Goal: Task Accomplishment & Management: Manage account settings

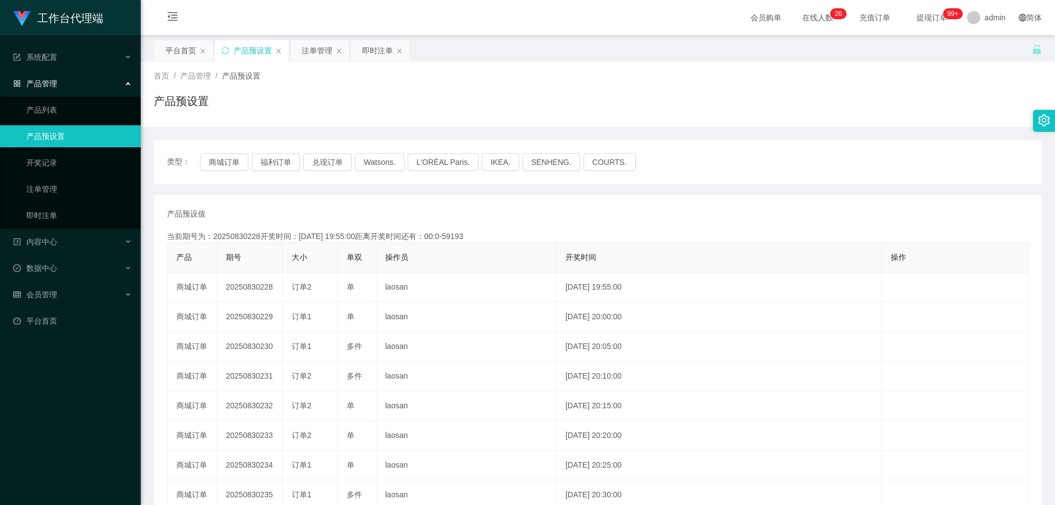
scroll to position [164, 0]
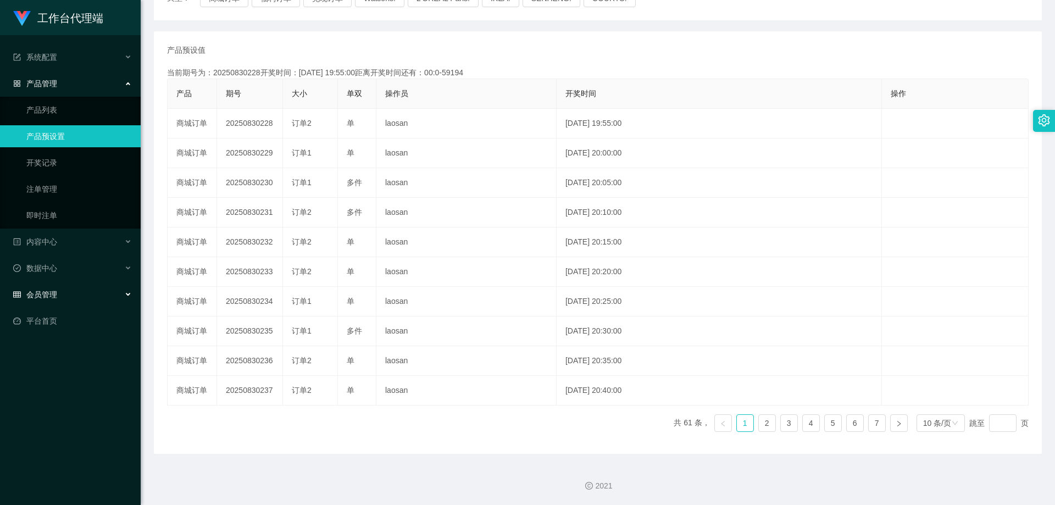
click at [117, 300] on div "会员管理" at bounding box center [70, 295] width 141 height 22
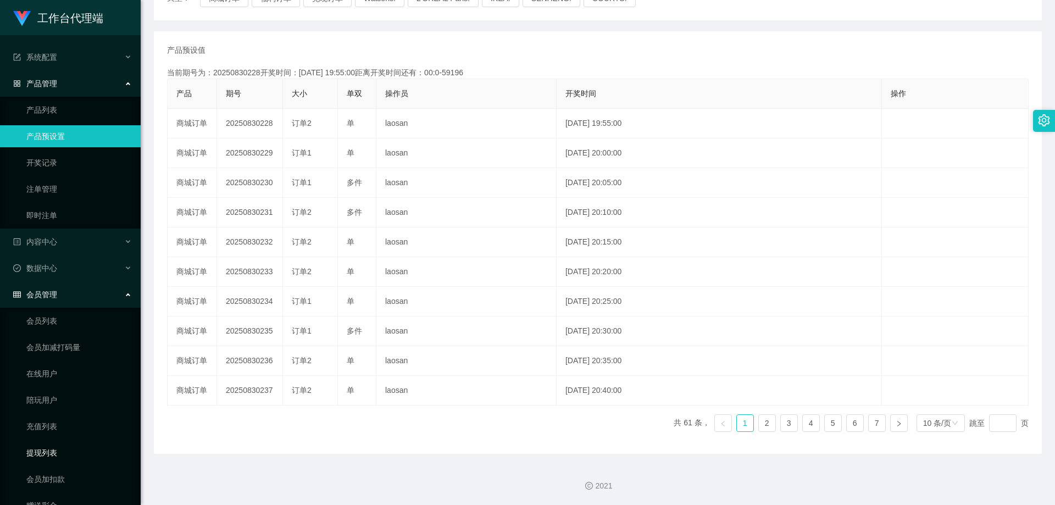
click at [59, 452] on link "提现列表" at bounding box center [79, 453] width 106 height 22
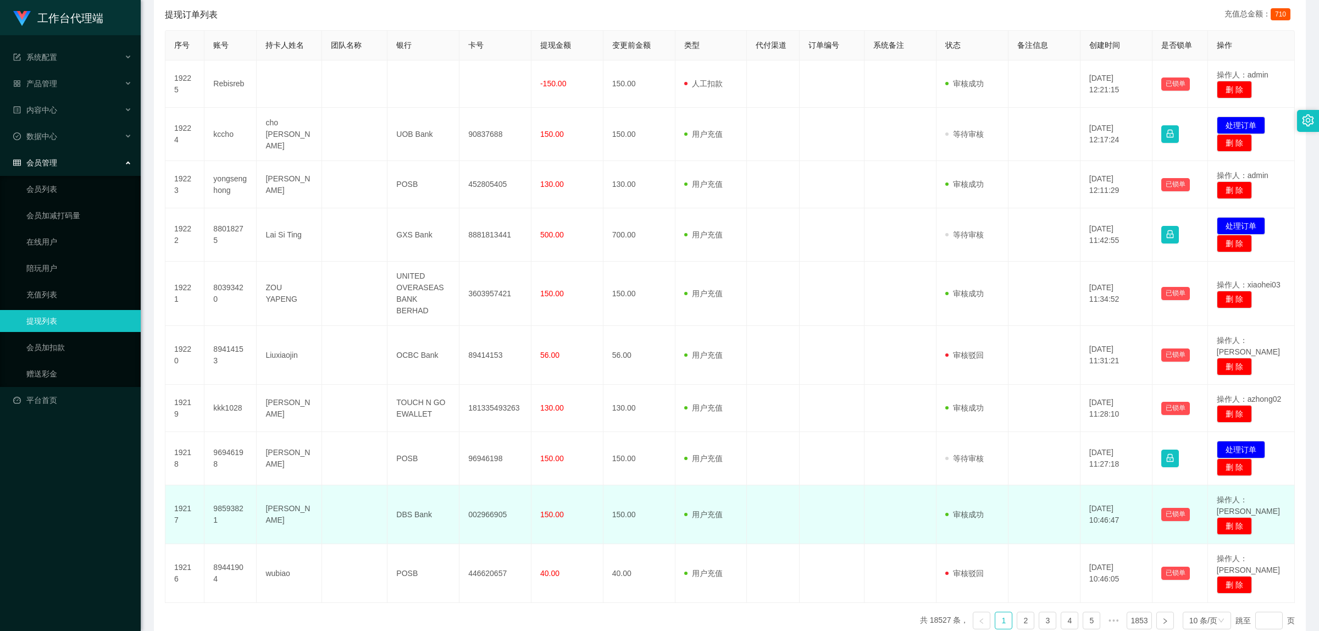
scroll to position [231, 0]
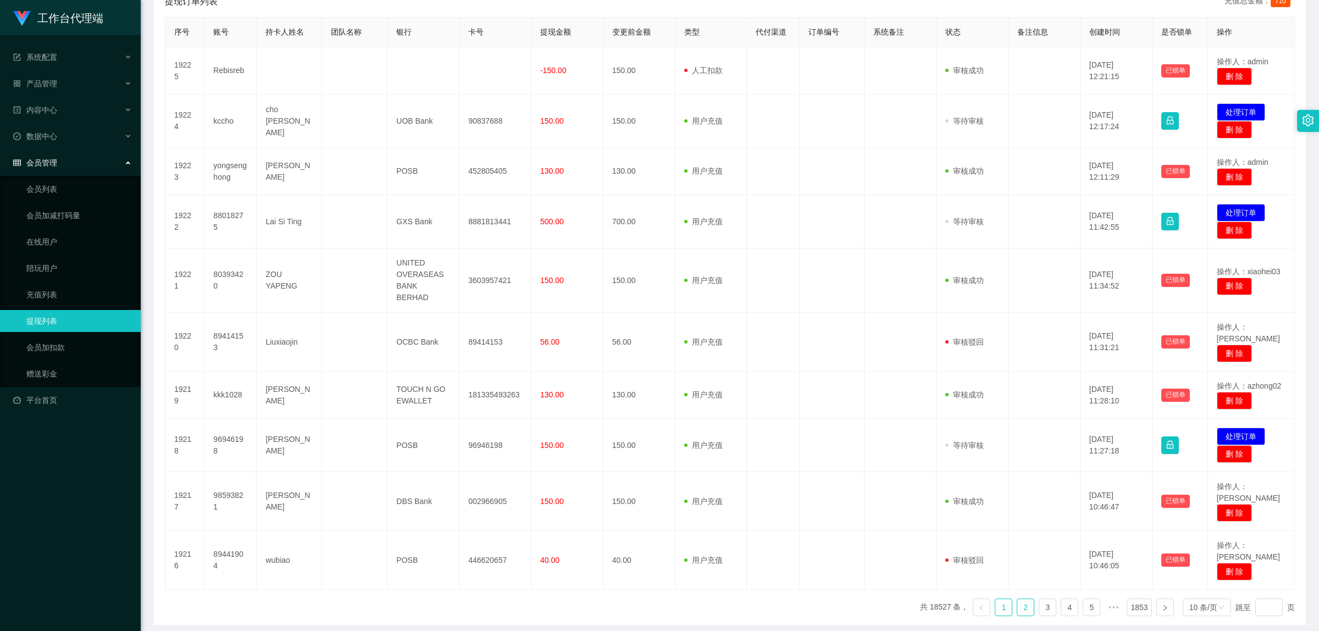
click at [1018, 505] on link "2" at bounding box center [1026, 607] width 16 height 16
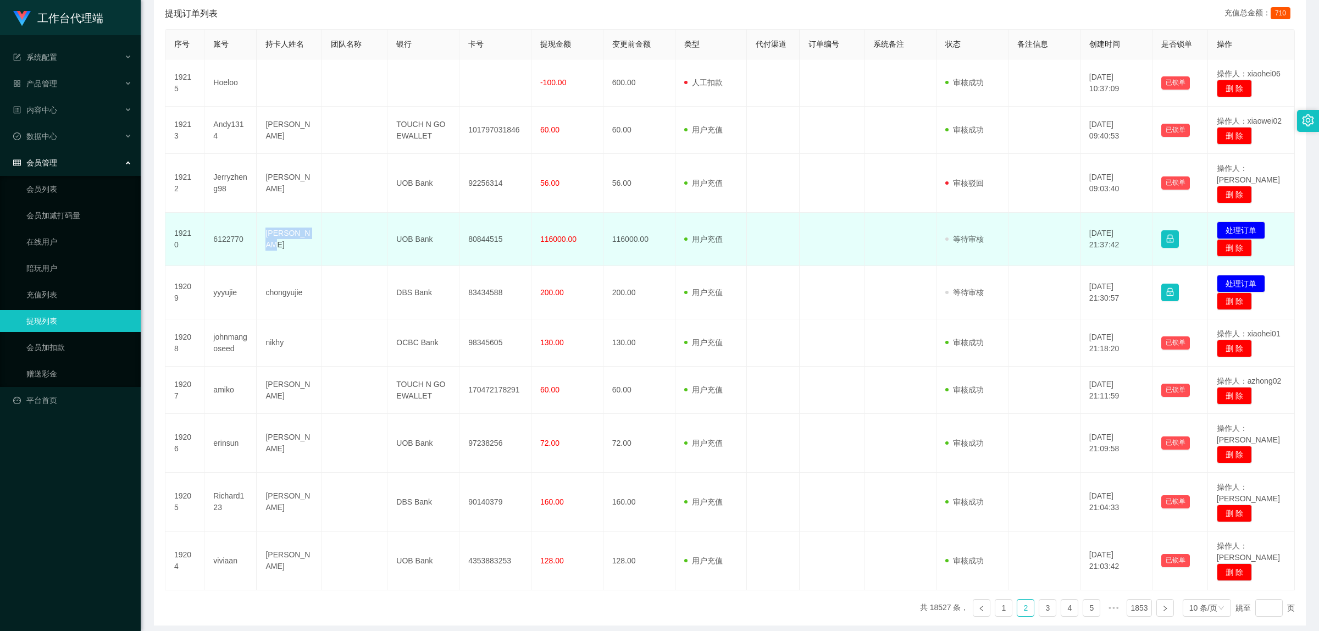
drag, startPoint x: 267, startPoint y: 222, endPoint x: 301, endPoint y: 230, distance: 35.6
click at [301, 230] on td "[PERSON_NAME]" at bounding box center [289, 239] width 65 height 53
copy td "[PERSON_NAME]"
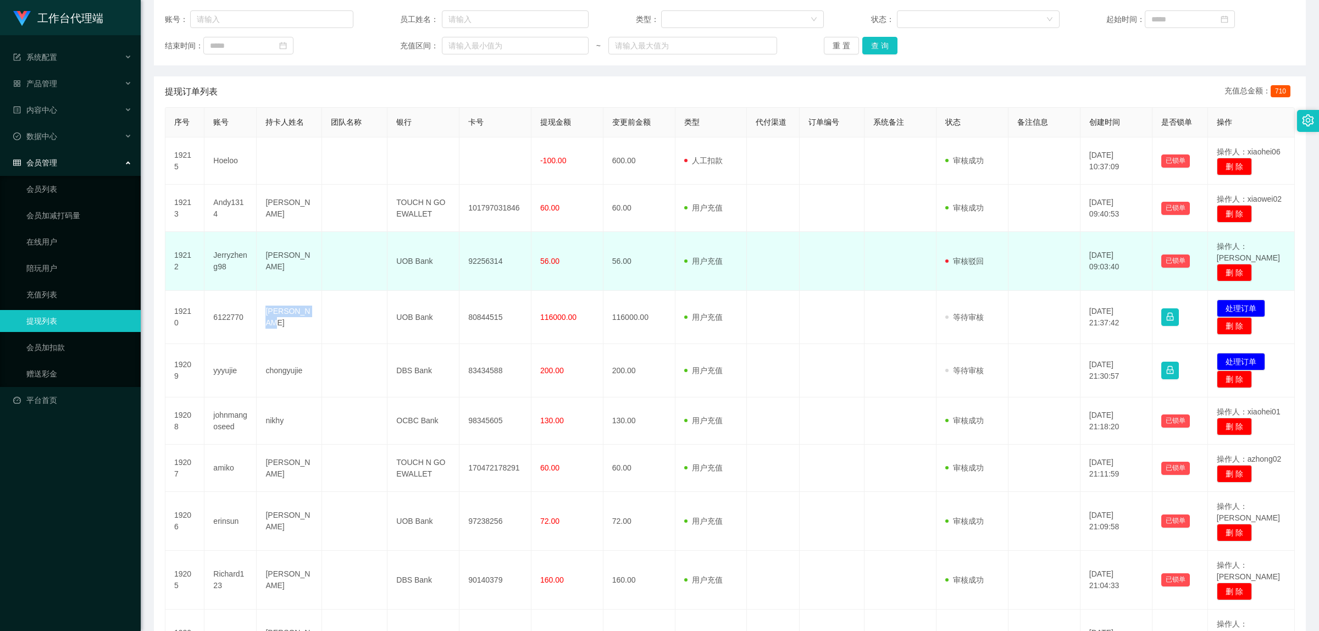
scroll to position [81, 0]
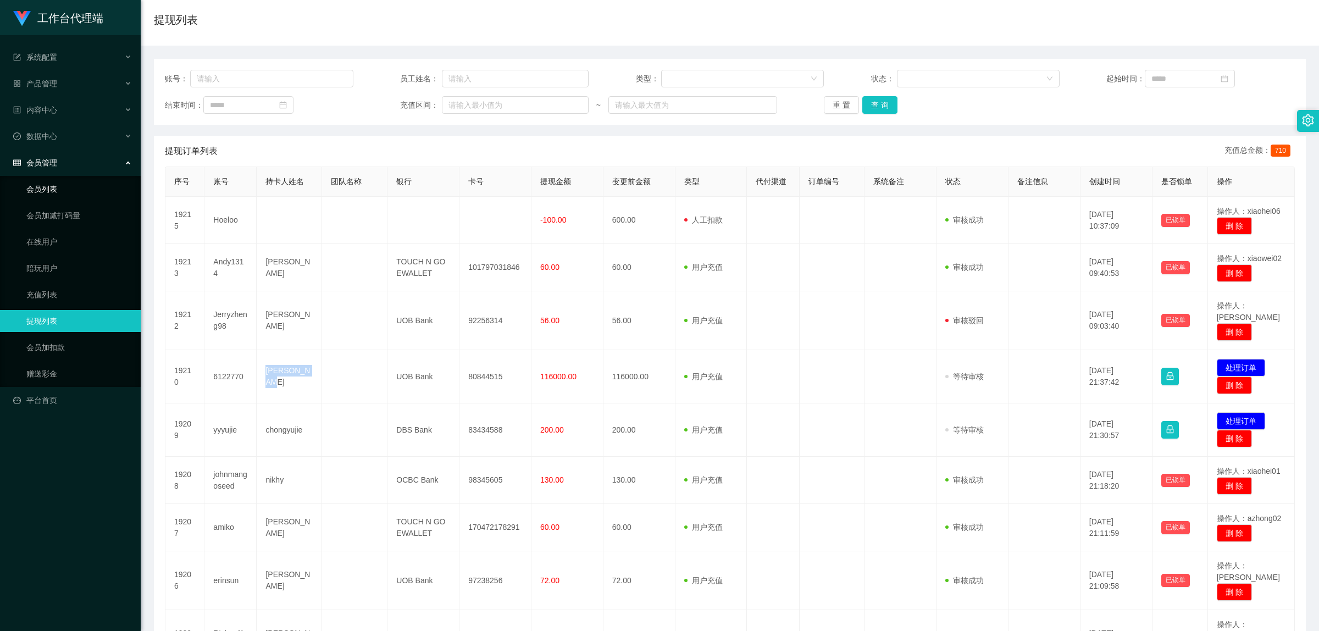
click at [44, 194] on link "会员列表" at bounding box center [79, 189] width 106 height 22
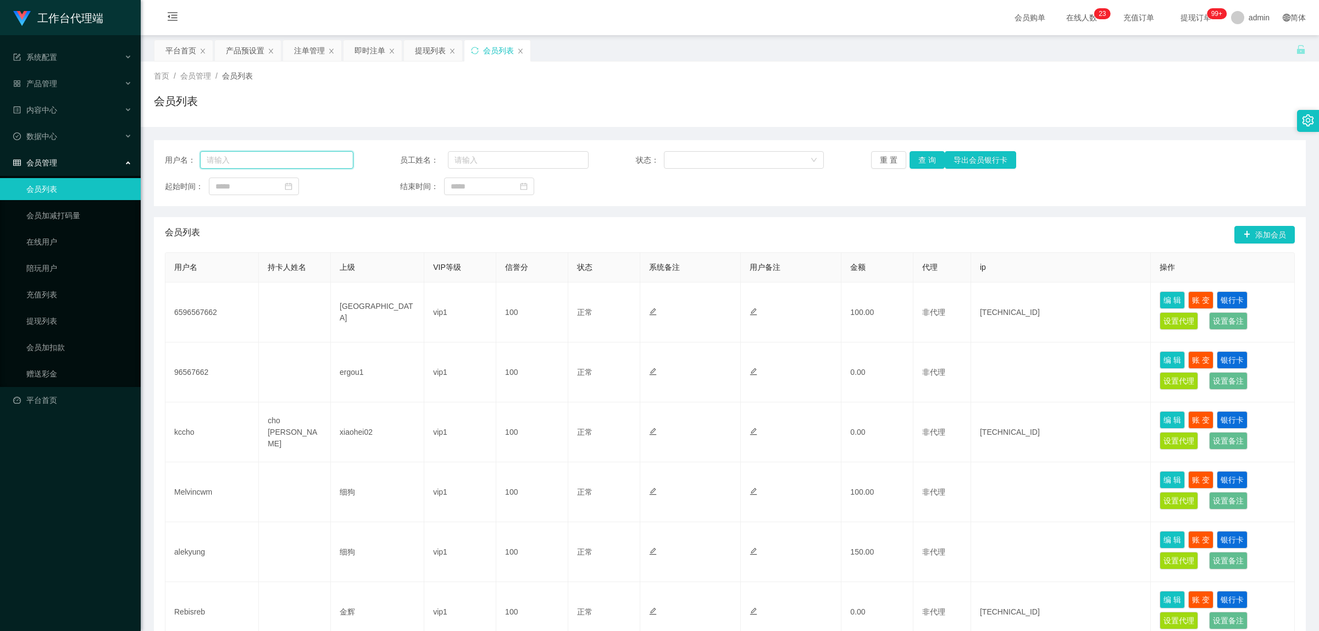
click at [273, 155] on input "text" at bounding box center [276, 160] width 153 height 18
paste input "[PERSON_NAME]"
type input "[PERSON_NAME]"
click at [922, 158] on button "查 询" at bounding box center [927, 160] width 35 height 18
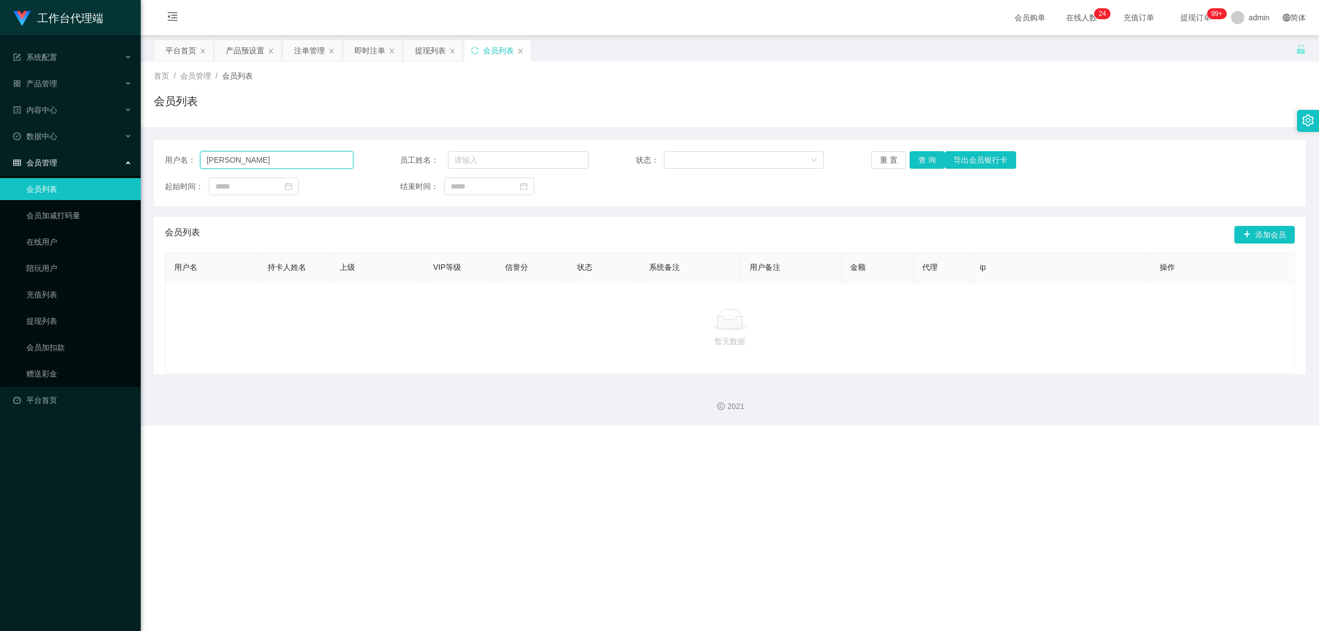
click at [277, 156] on input "[PERSON_NAME]" at bounding box center [276, 160] width 153 height 18
click at [83, 317] on link "提现列表" at bounding box center [79, 321] width 106 height 22
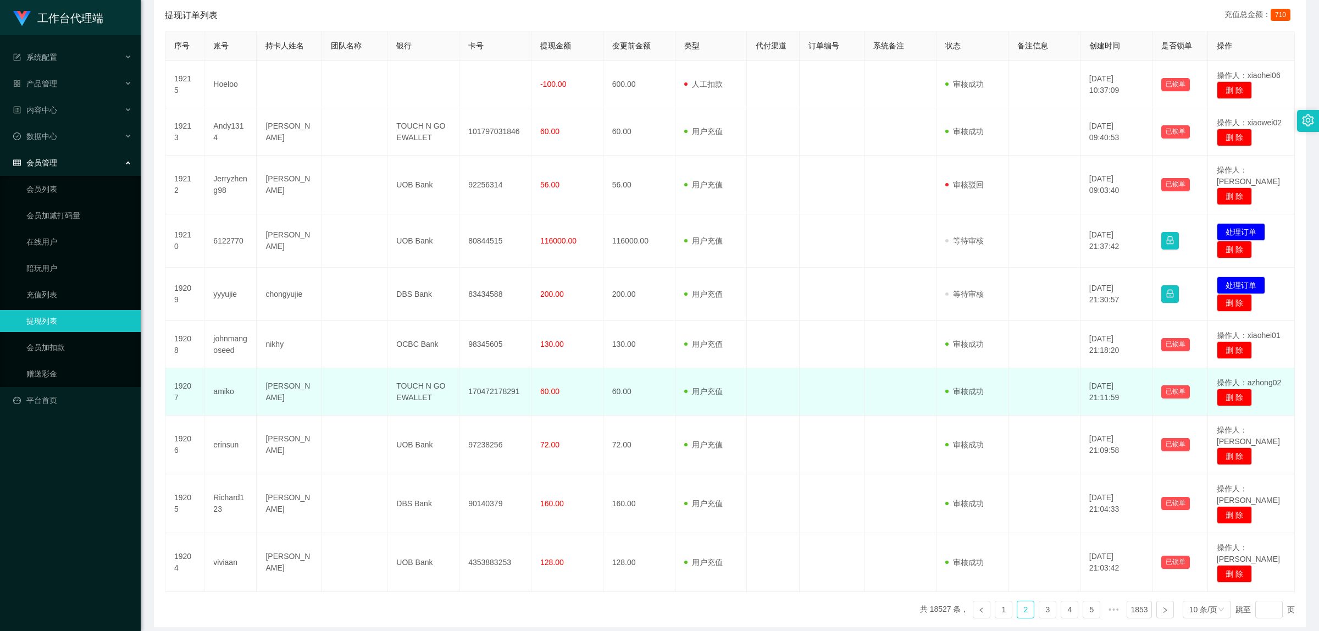
scroll to position [219, 0]
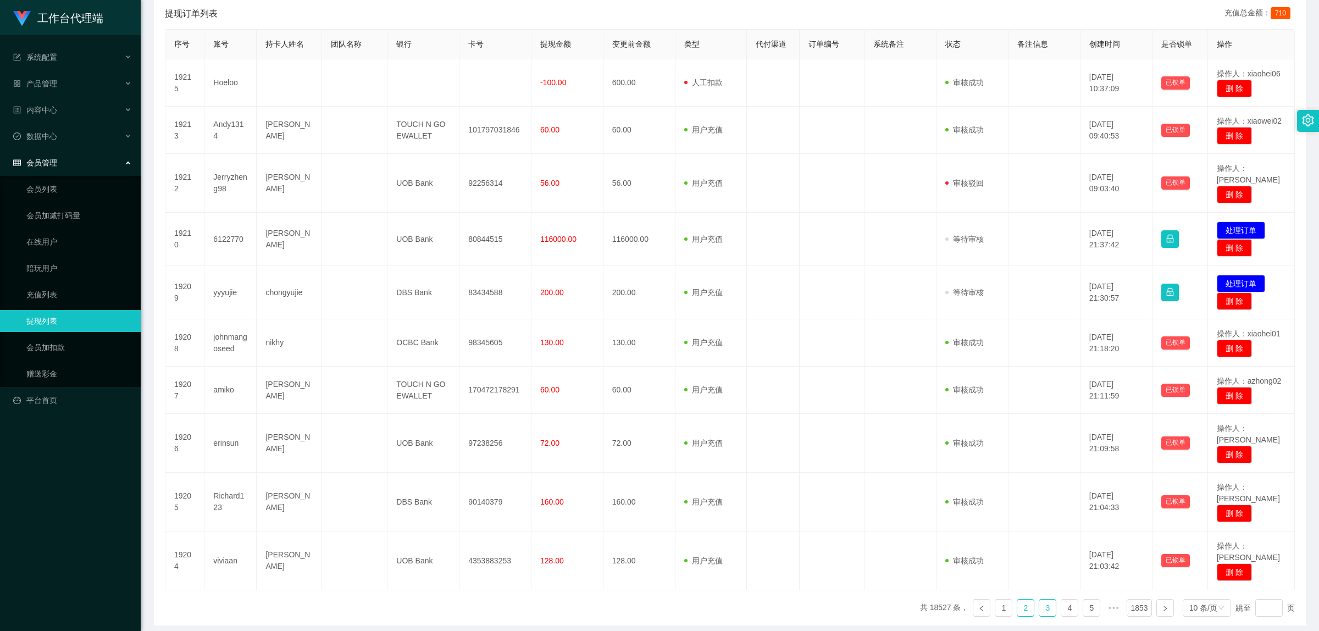
click at [1045, 505] on link "3" at bounding box center [1048, 608] width 16 height 16
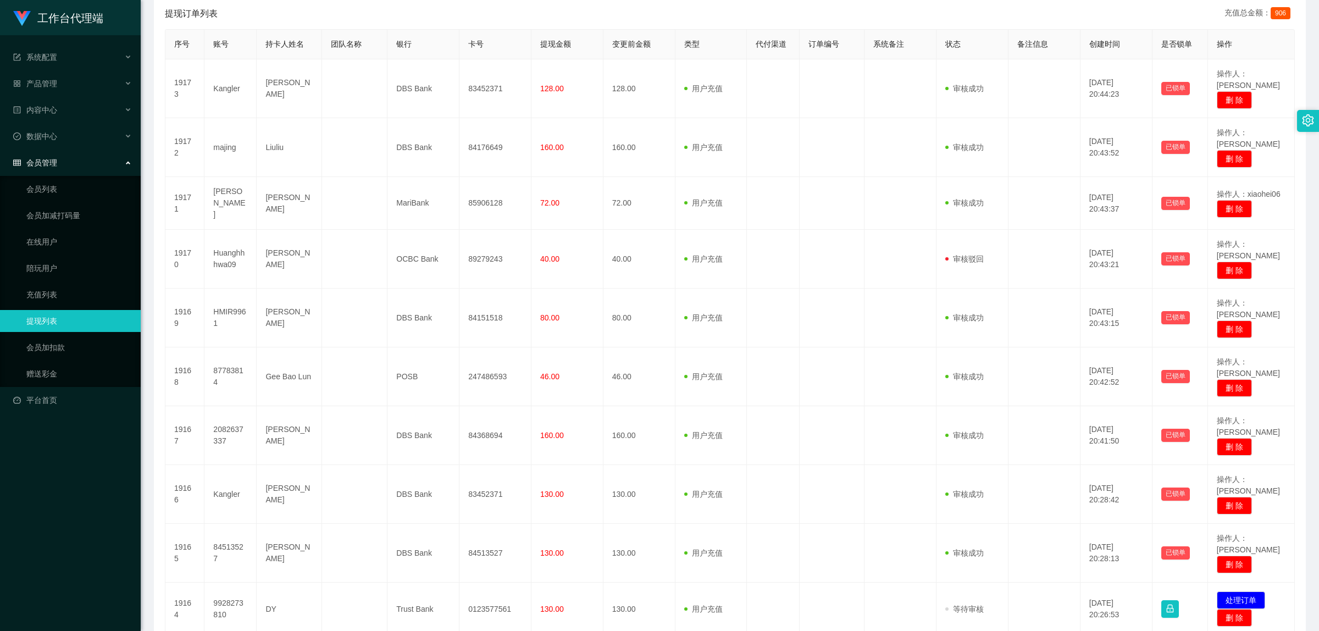
scroll to position [213, 0]
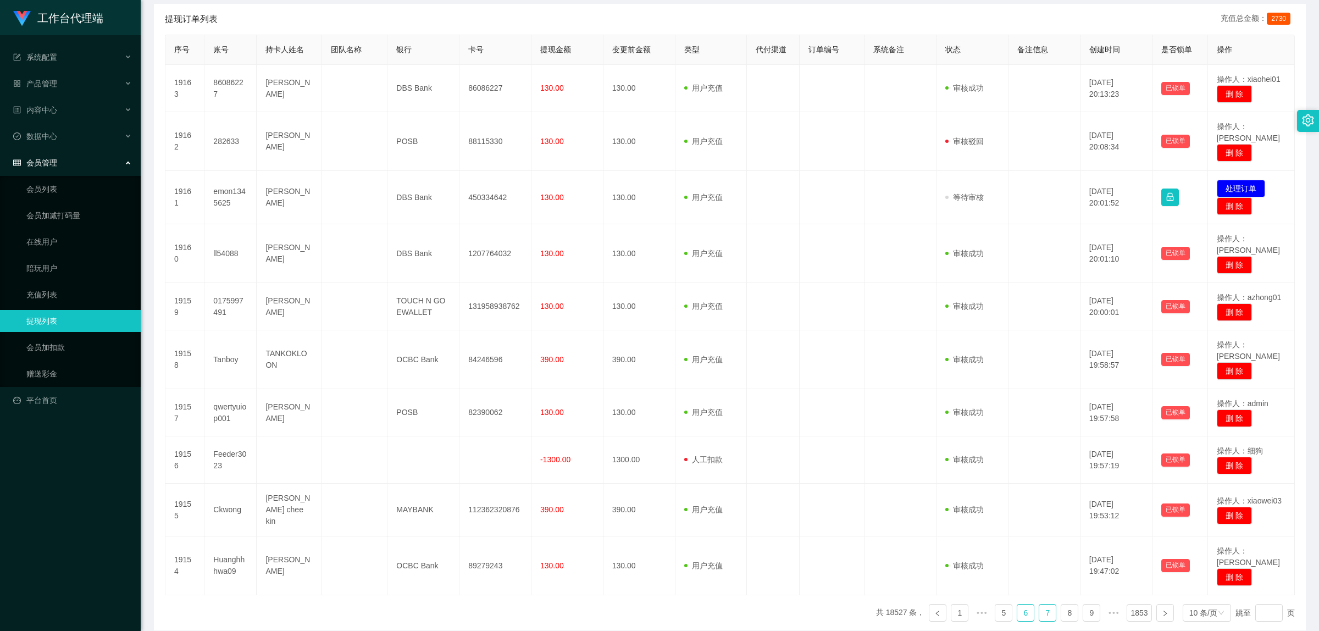
click at [1024, 505] on link "6" at bounding box center [1026, 613] width 16 height 16
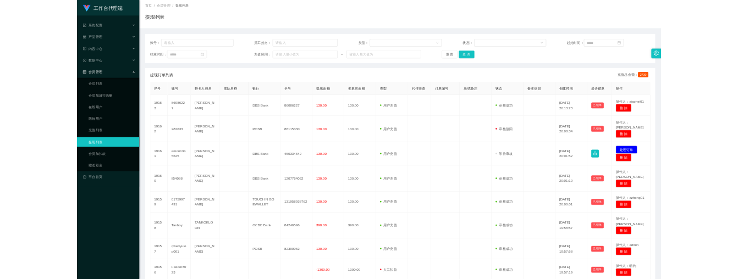
scroll to position [0, 0]
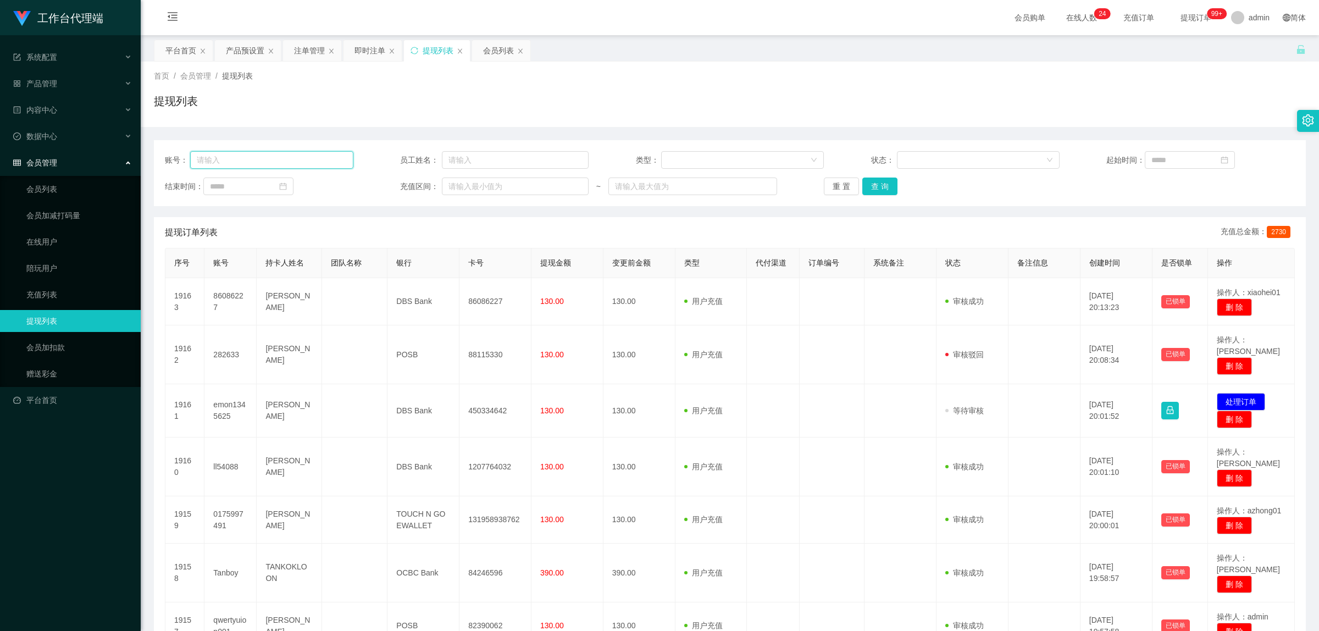
click at [211, 153] on input "text" at bounding box center [271, 160] width 163 height 18
paste input "83653428"
type input "83653428"
paste input "83653428"
type input "83653428"
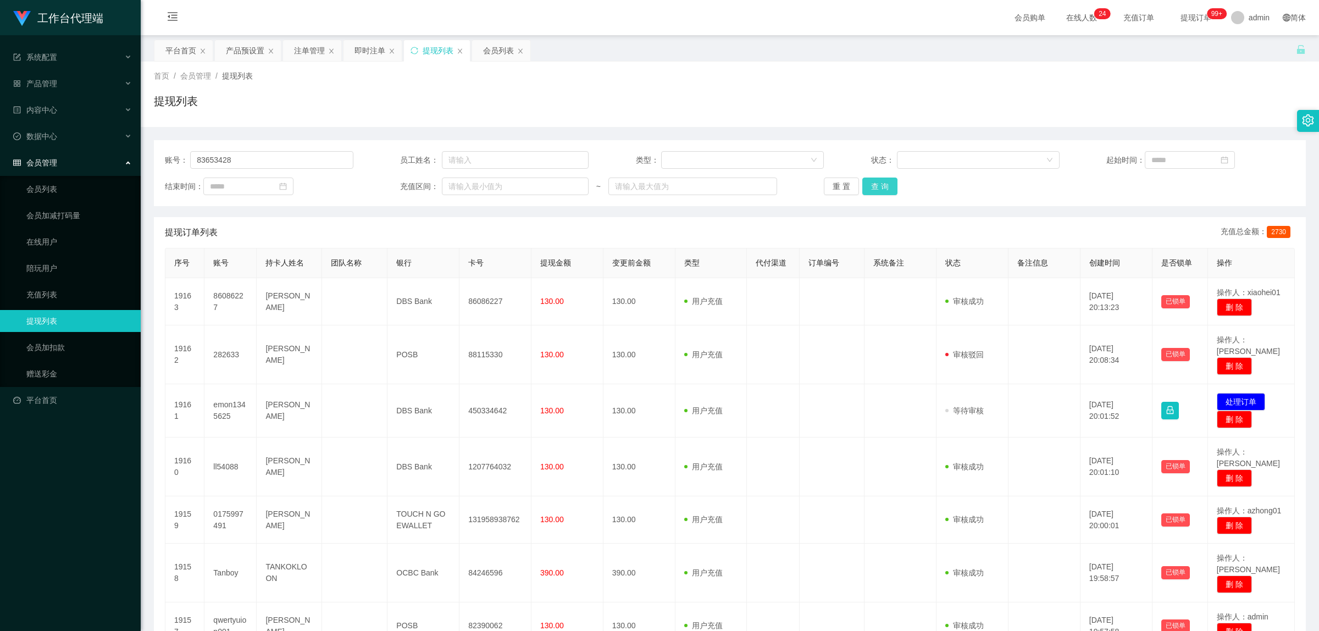
click at [878, 190] on button "查 询" at bounding box center [880, 187] width 35 height 18
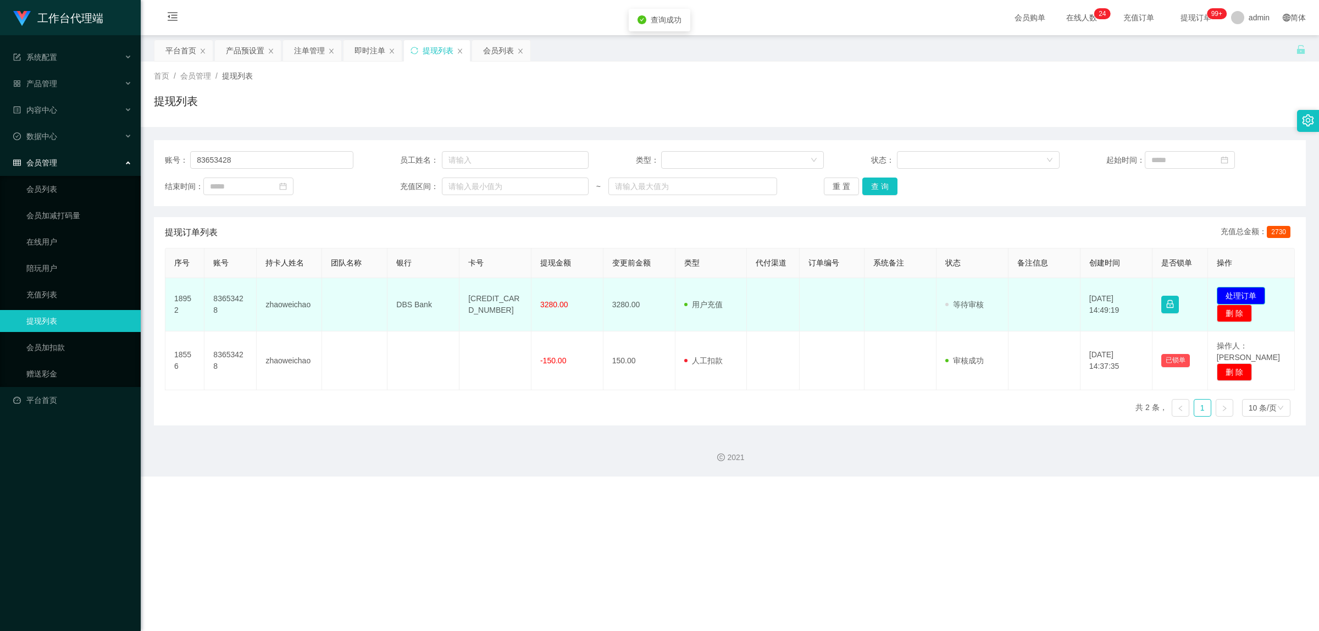
click at [1055, 300] on button "处理订单" at bounding box center [1241, 296] width 48 height 18
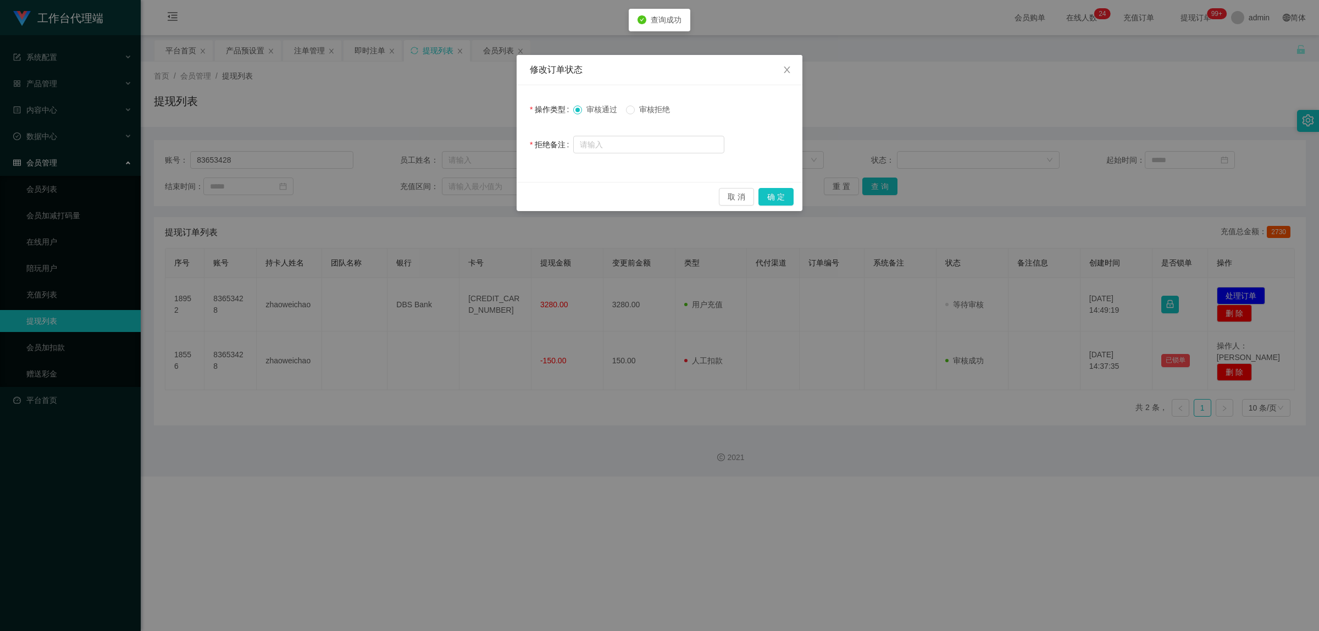
click at [641, 108] on span "审核拒绝" at bounding box center [655, 109] width 40 height 9
click at [781, 192] on button "确 定" at bounding box center [776, 197] width 35 height 18
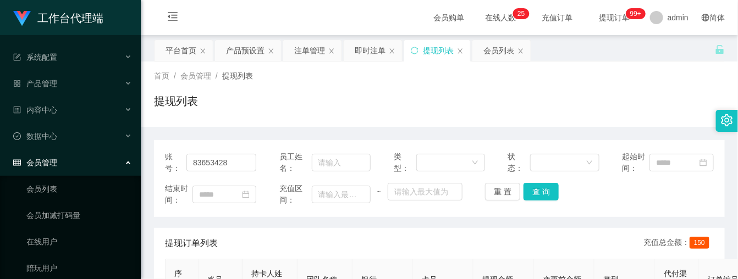
click at [433, 105] on div "提现列表" at bounding box center [439, 105] width 571 height 25
